Goal: Task Accomplishment & Management: Use online tool/utility

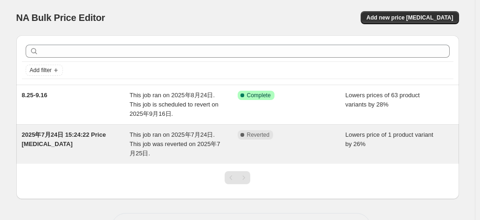
scroll to position [34, 0]
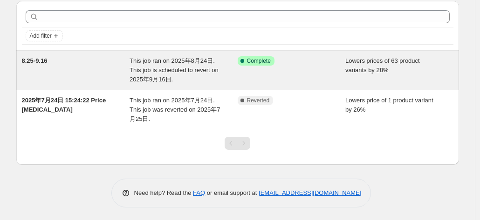
click at [158, 69] on span "This job ran on 2025年8月24日. This job is scheduled to revert on 2025年9月16日." at bounding box center [173, 70] width 89 height 26
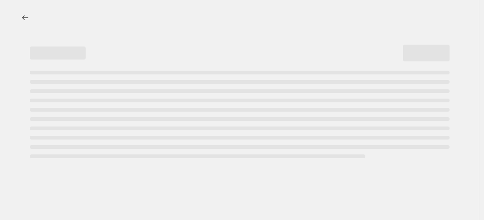
select select "percentage"
select select "no_change"
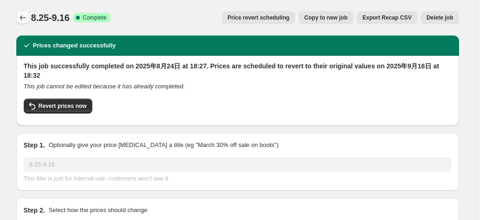
click at [27, 20] on icon "Price change jobs" at bounding box center [22, 17] width 9 height 9
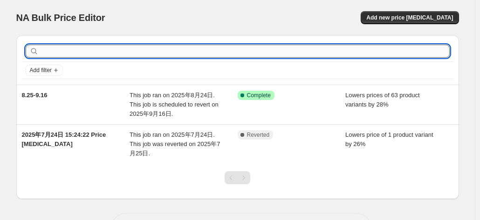
click at [110, 48] on input "text" at bounding box center [245, 51] width 409 height 13
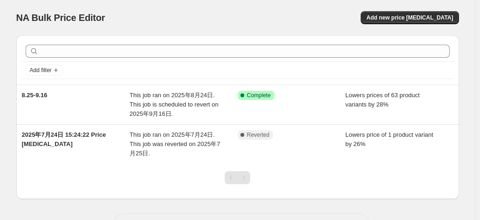
click at [245, 33] on div "NA Bulk Price Editor. This page is ready NA Bulk Price Editor Add new price [ME…" at bounding box center [237, 17] width 442 height 35
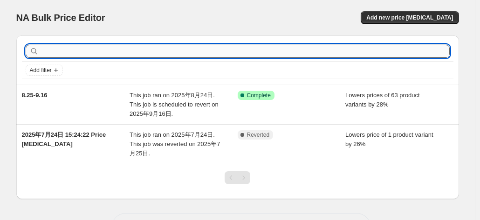
click at [219, 57] on input "text" at bounding box center [245, 51] width 409 height 13
click at [230, 66] on div "Add filter" at bounding box center [238, 70] width 424 height 11
click at [240, 55] on input "text" at bounding box center [245, 51] width 409 height 13
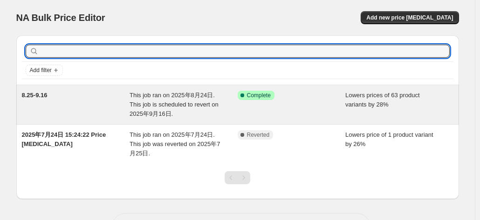
click at [120, 115] on div "8.25-9.16" at bounding box center [76, 105] width 108 height 28
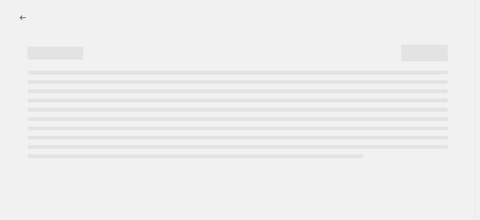
select select "percentage"
select select "no_change"
